Goal: Transaction & Acquisition: Purchase product/service

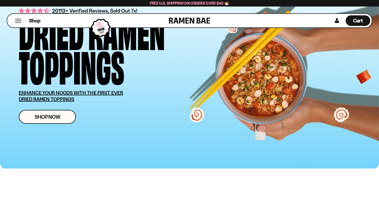
scroll to position [38, 0]
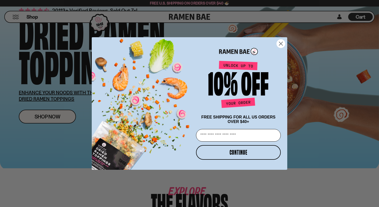
click at [280, 42] on icon "Close dialog" at bounding box center [282, 44] width 4 height 4
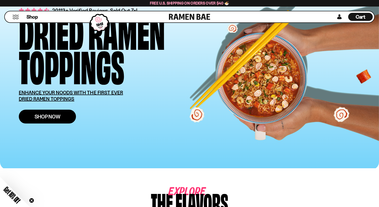
click at [38, 114] on span "Shop Now" at bounding box center [48, 116] width 26 height 5
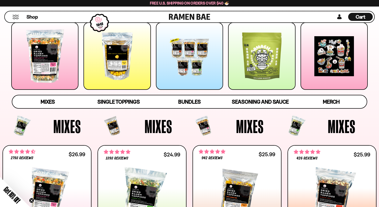
scroll to position [156, 0]
